Goal: Navigation & Orientation: Find specific page/section

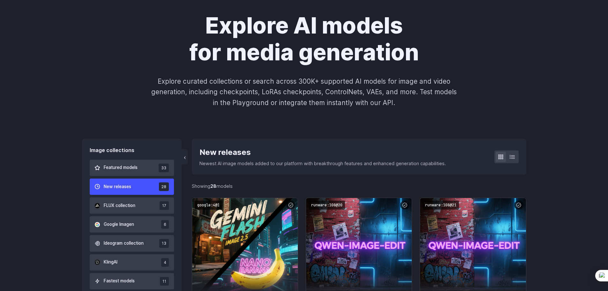
scroll to position [160, 0]
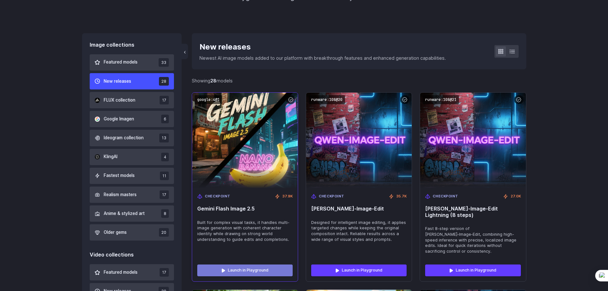
click at [231, 264] on link "Launch in Playground" at bounding box center [244, 269] width 95 height 11
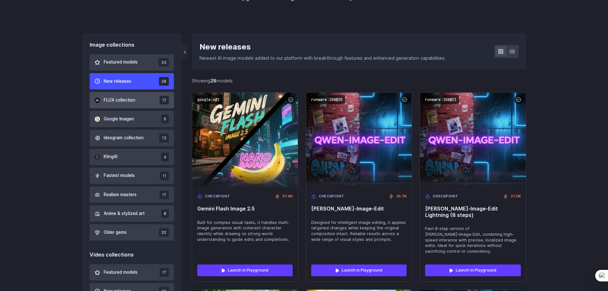
click at [132, 98] on span "FLUX collection" at bounding box center [120, 100] width 32 height 7
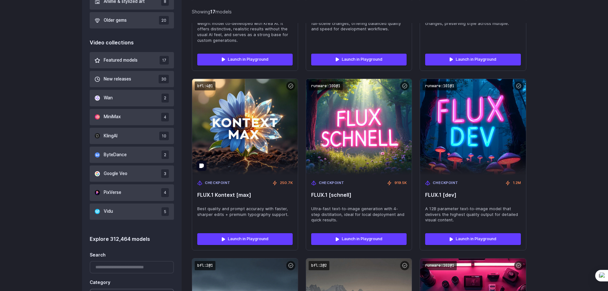
scroll to position [471, 0]
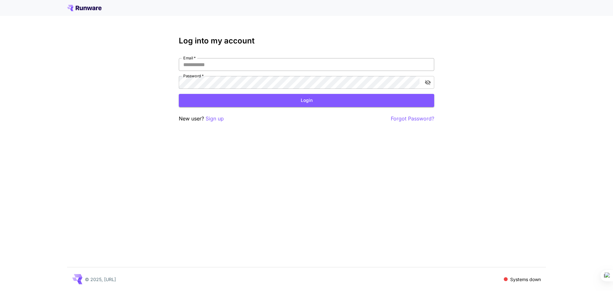
click at [205, 63] on input "Email   *" at bounding box center [306, 64] width 255 height 13
drag, startPoint x: 205, startPoint y: 73, endPoint x: 222, endPoint y: 39, distance: 38.3
click at [205, 72] on div "Email   * Email   * Password   * Password   *" at bounding box center [306, 73] width 255 height 31
